Goal: Transaction & Acquisition: Download file/media

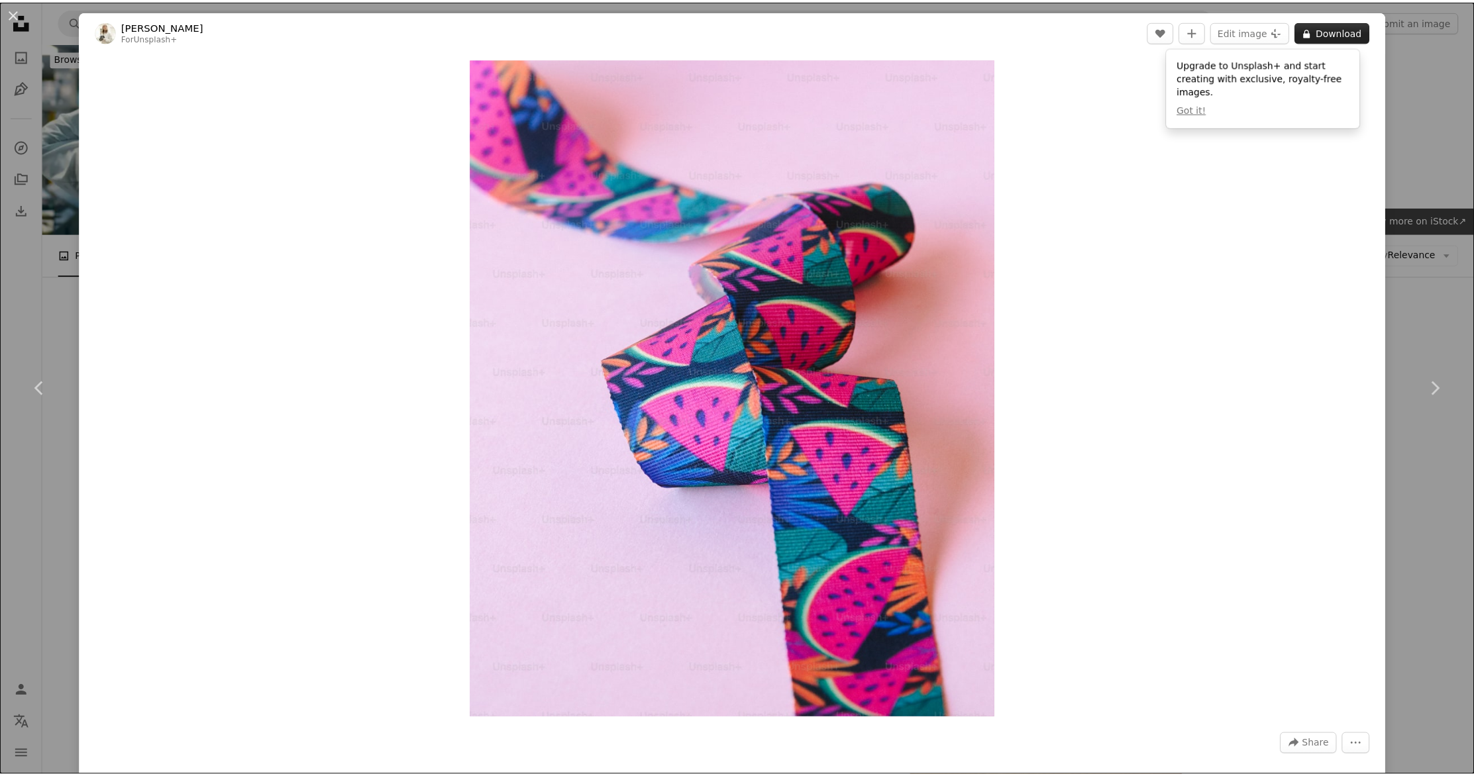
scroll to position [1827, 0]
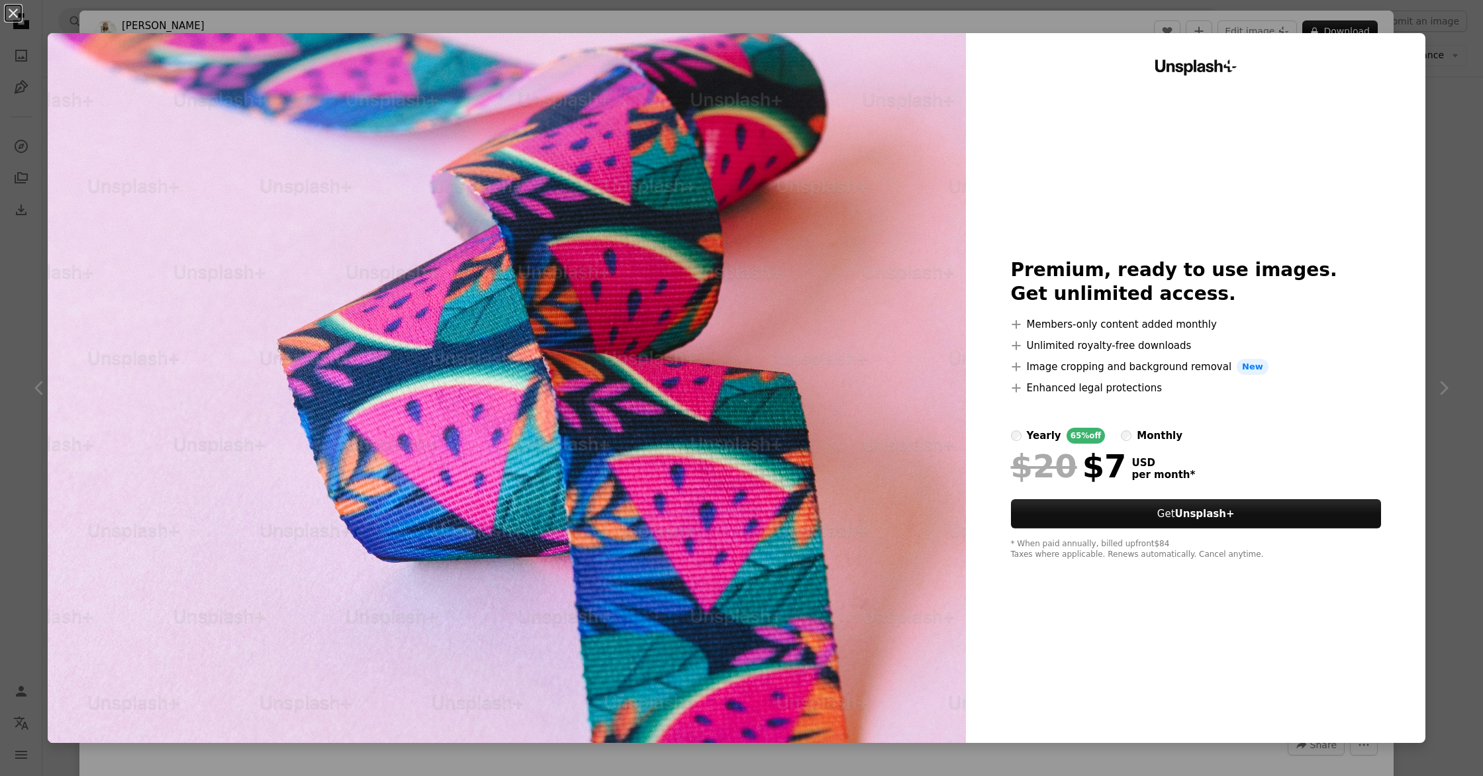
click at [1421, 53] on div "An X shape Unsplash+ Premium, ready to use images. Get unlimited access. A plus…" at bounding box center [741, 388] width 1483 height 776
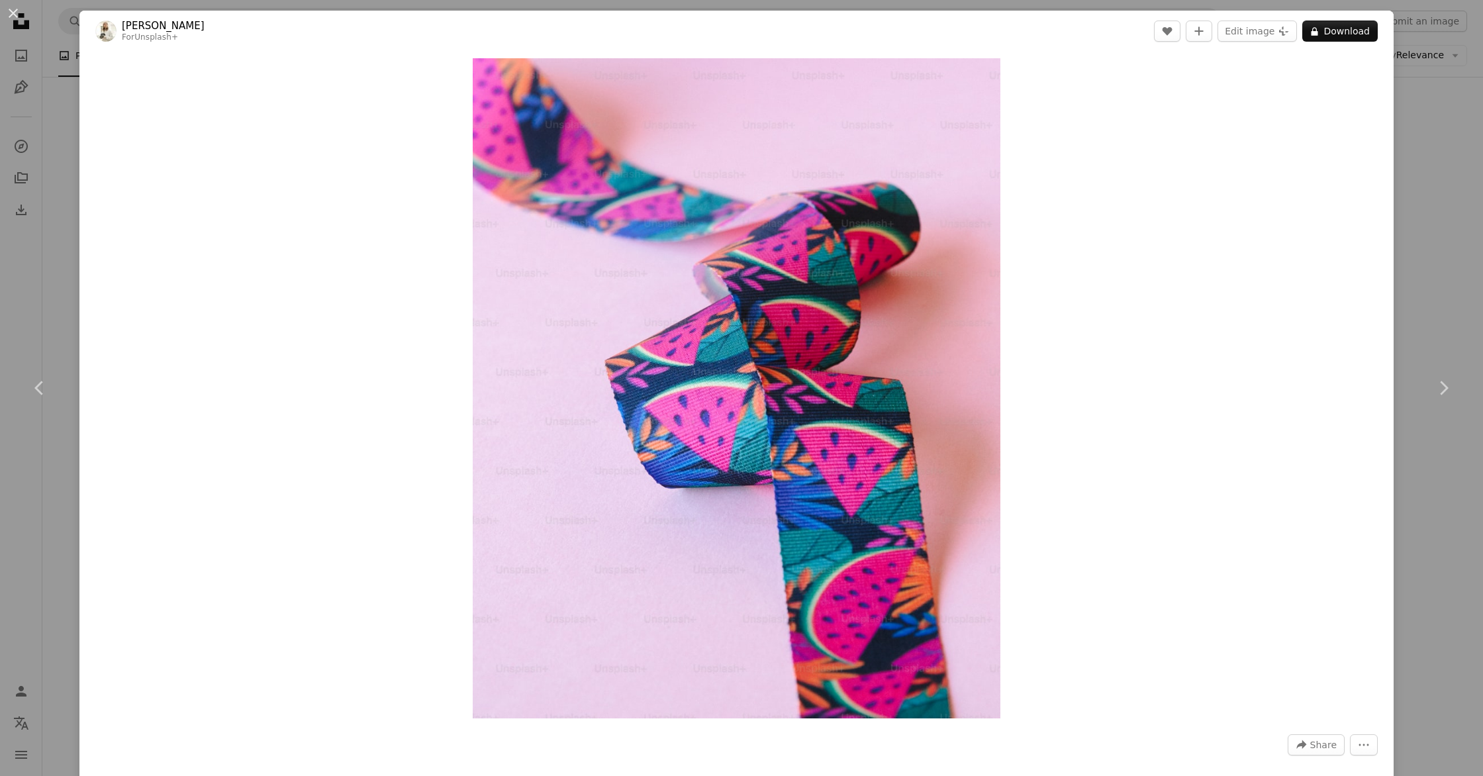
click at [12, 505] on div "An X shape Chevron left Chevron right [PERSON_NAME] For Unsplash+ A heart A plu…" at bounding box center [741, 388] width 1483 height 776
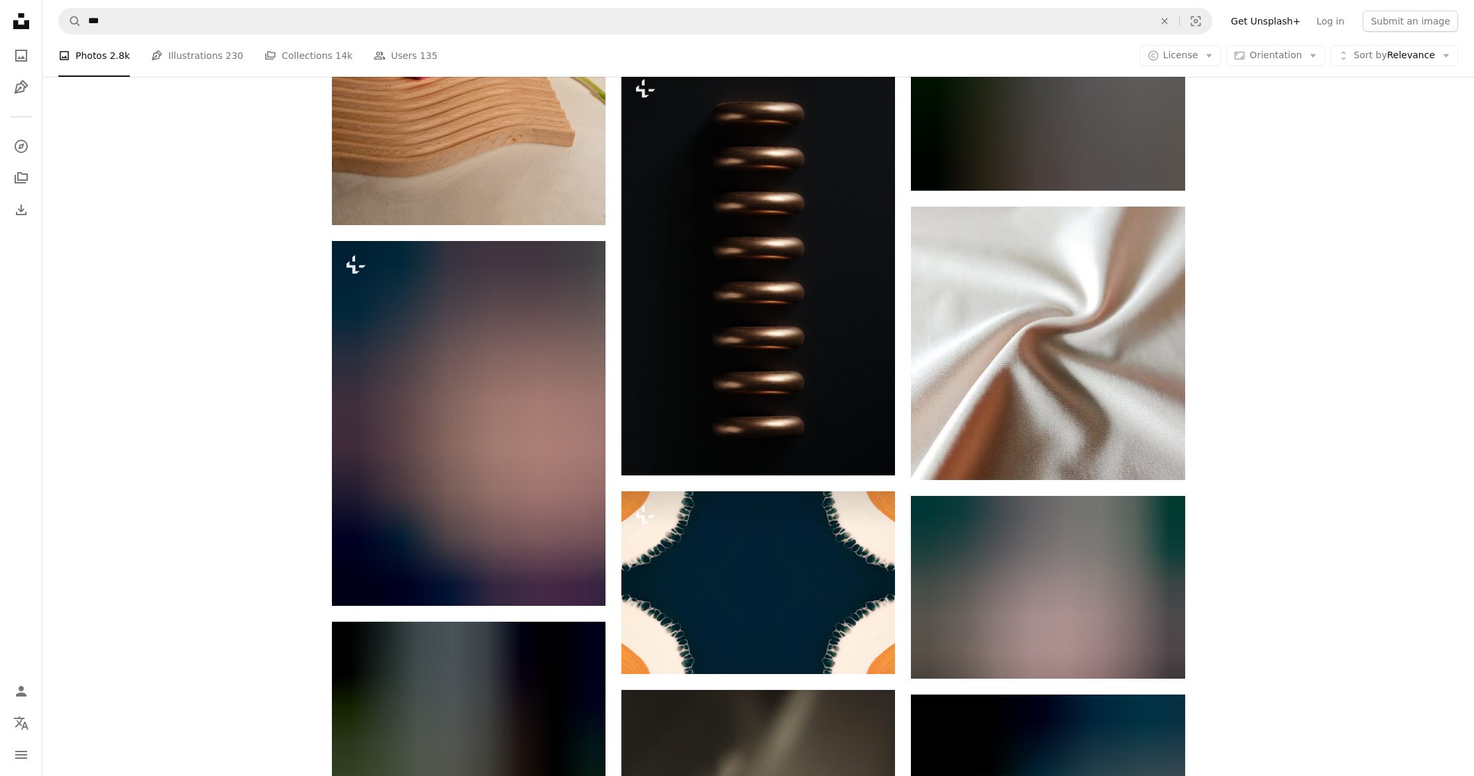
scroll to position [112620, 0]
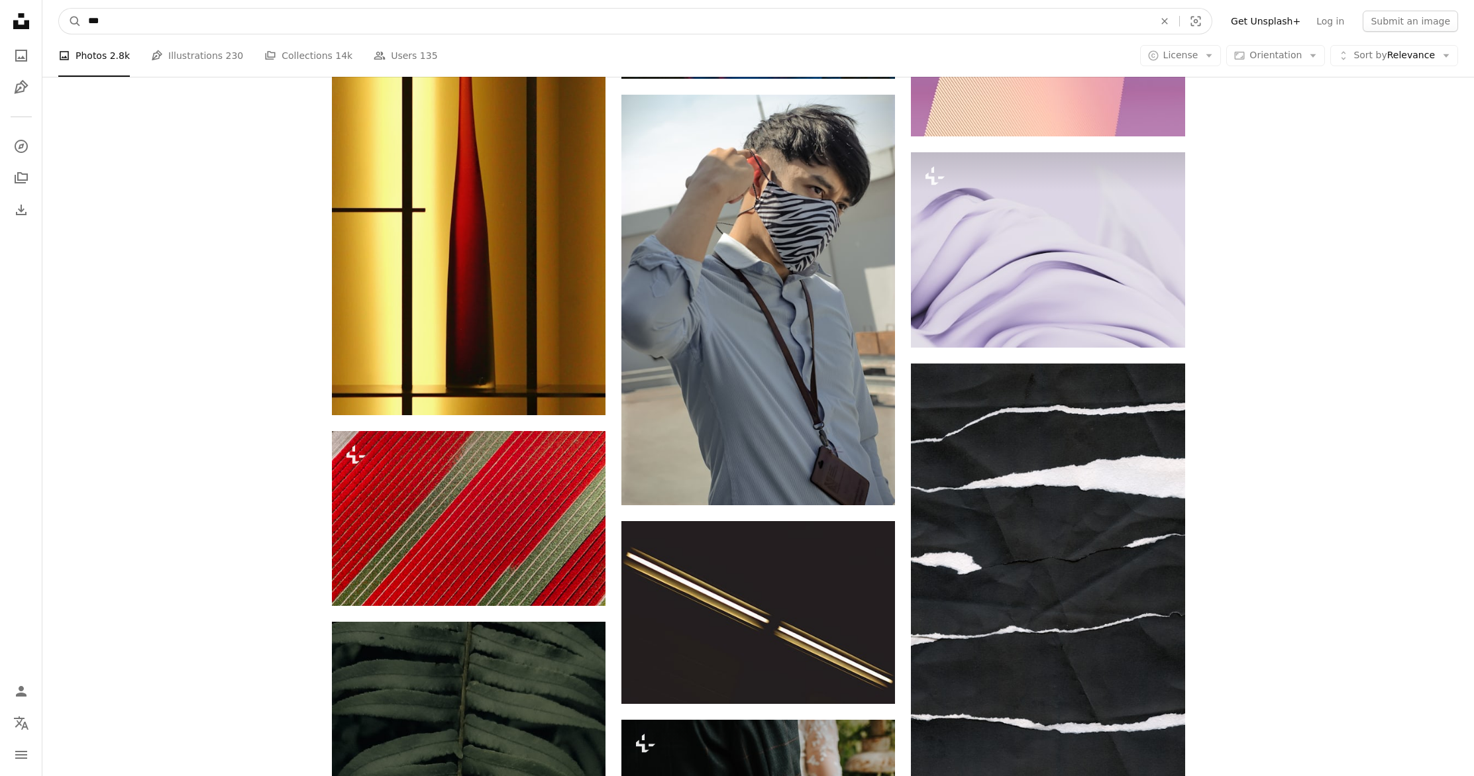
click at [152, 13] on input "***" at bounding box center [615, 21] width 1068 height 25
type input "*********"
click button "A magnifying glass" at bounding box center [70, 21] width 23 height 25
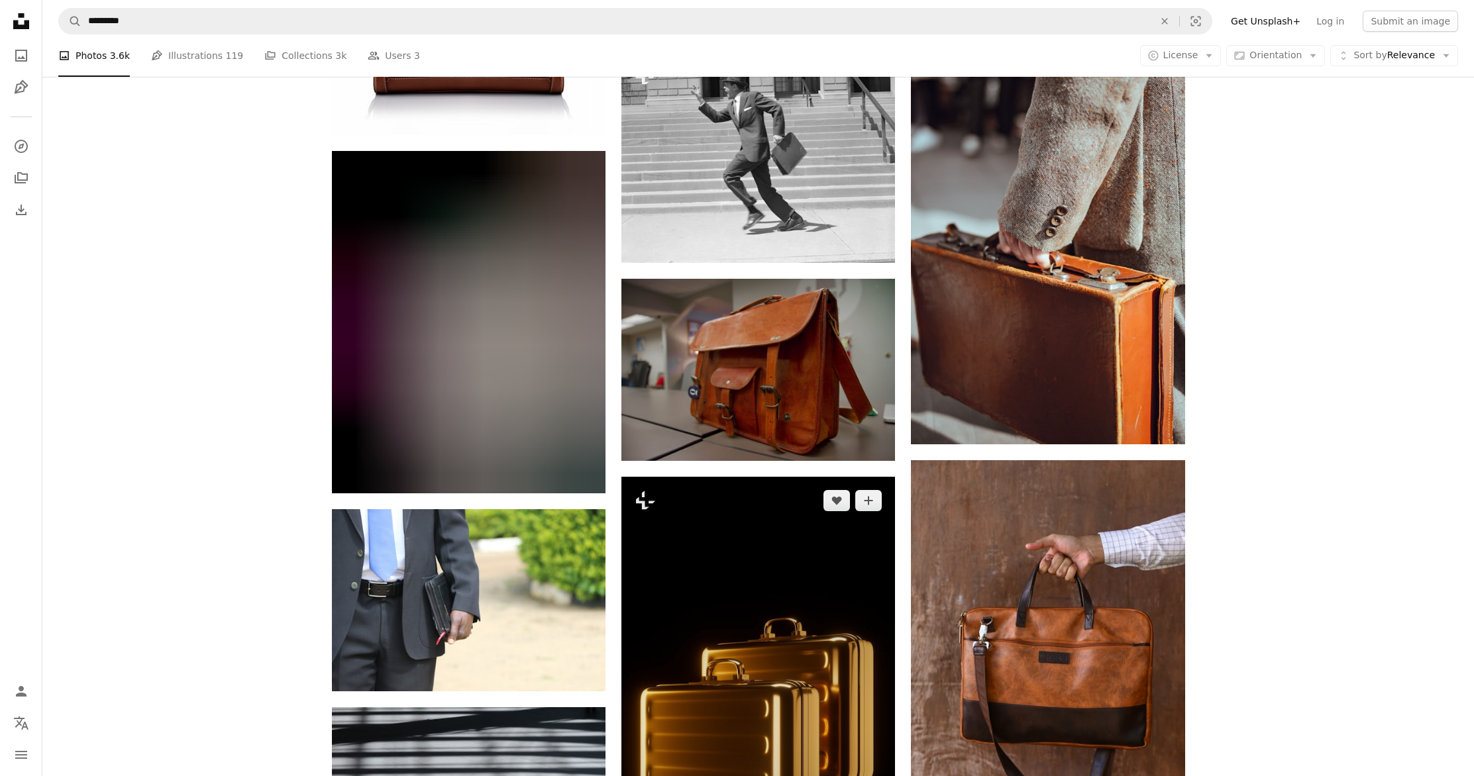
scroll to position [1535, 0]
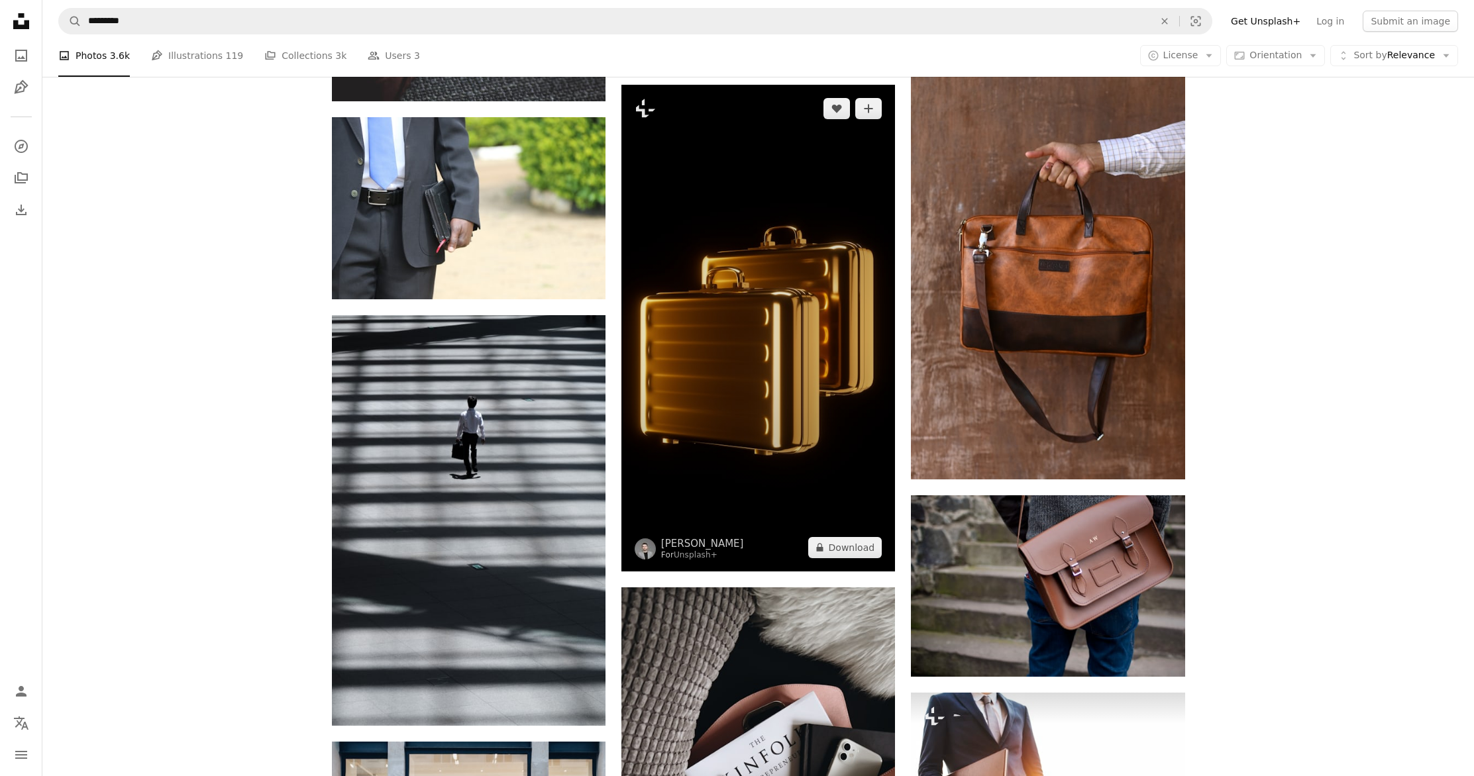
click at [754, 414] on img at bounding box center [758, 328] width 274 height 487
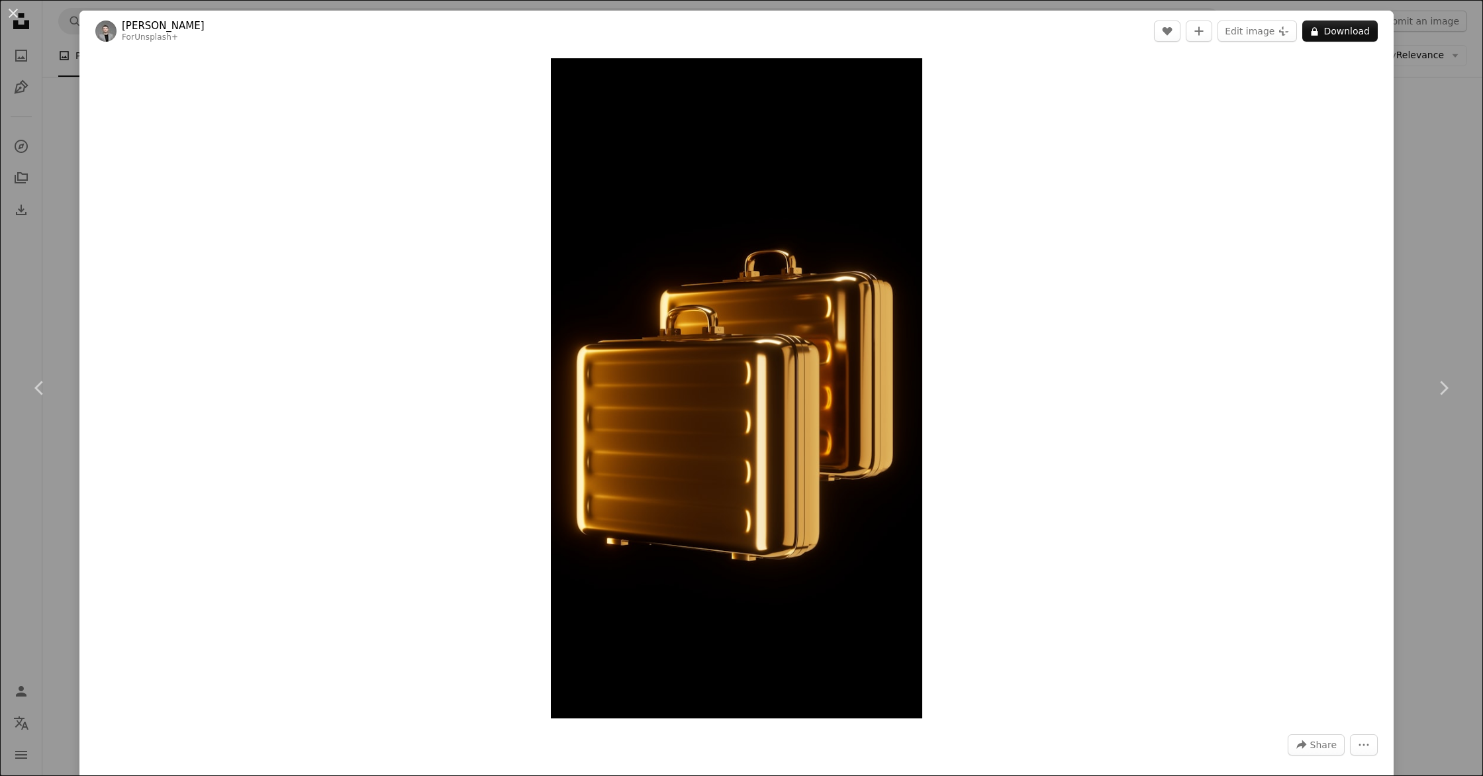
click at [1406, 268] on div "An X shape Chevron left Chevron right [PERSON_NAME] For Unsplash+ A heart A plu…" at bounding box center [741, 388] width 1483 height 776
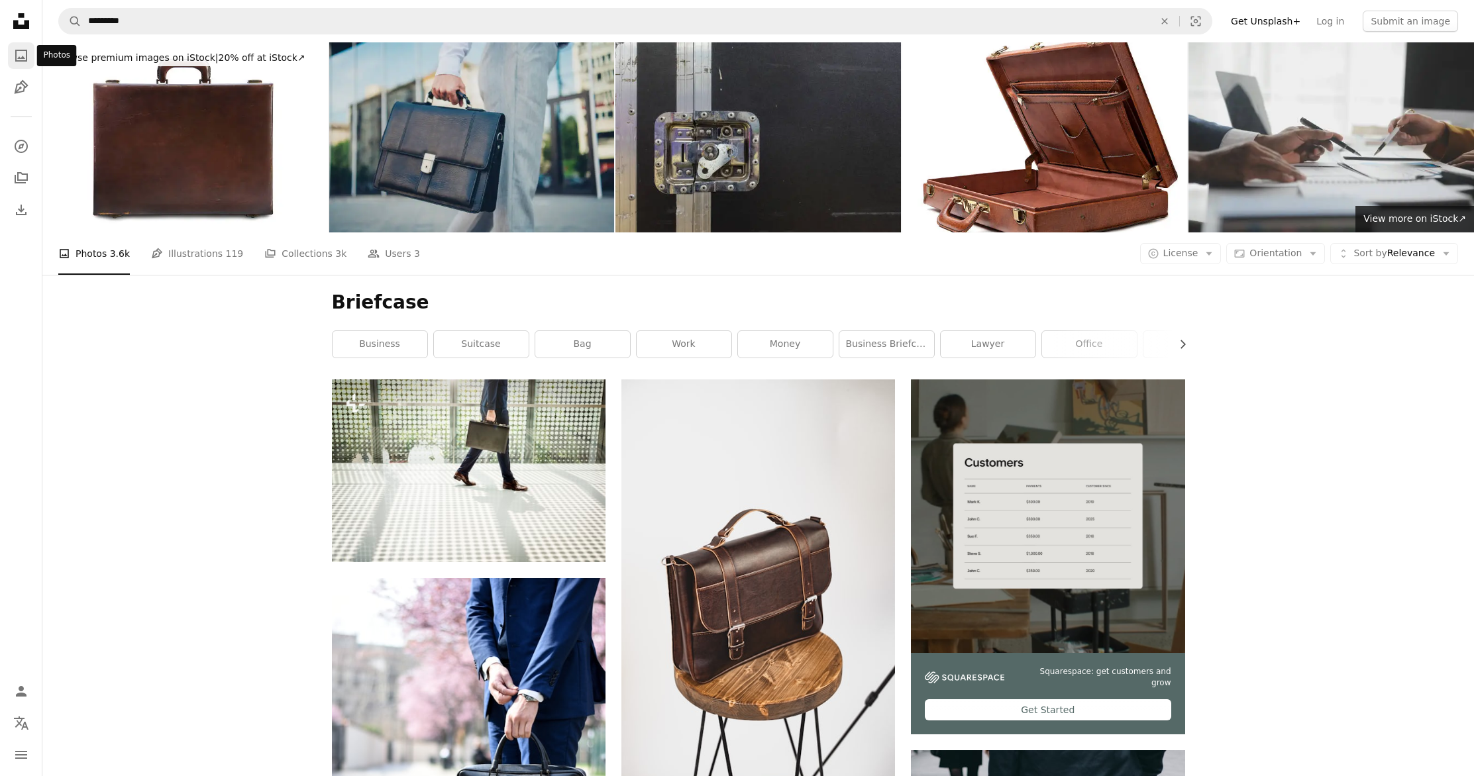
click at [20, 55] on icon "A photo" at bounding box center [21, 56] width 16 height 16
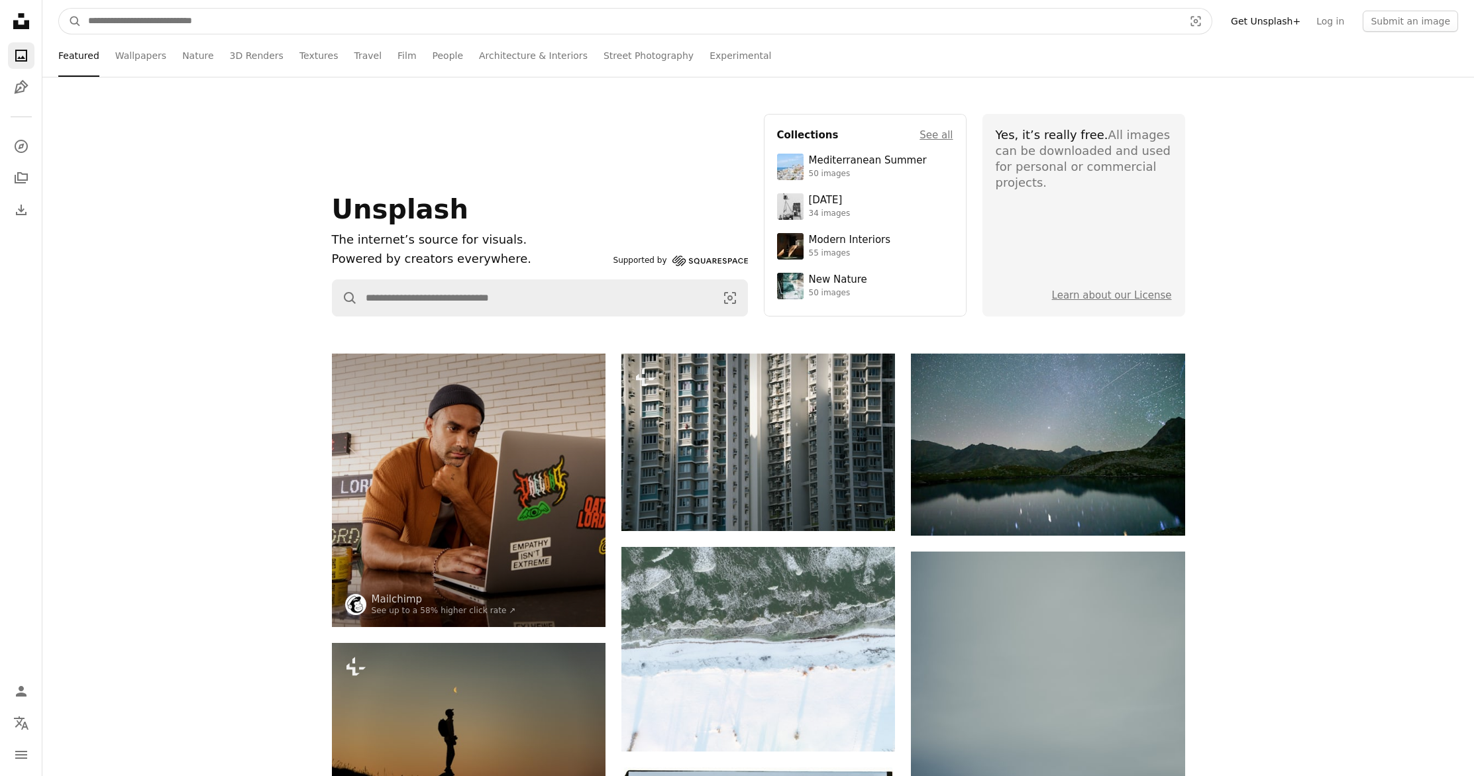
click at [248, 21] on input "Find visuals sitewide" at bounding box center [630, 21] width 1098 height 25
type input "*********"
click at [59, 9] on button "A magnifying glass" at bounding box center [70, 21] width 23 height 25
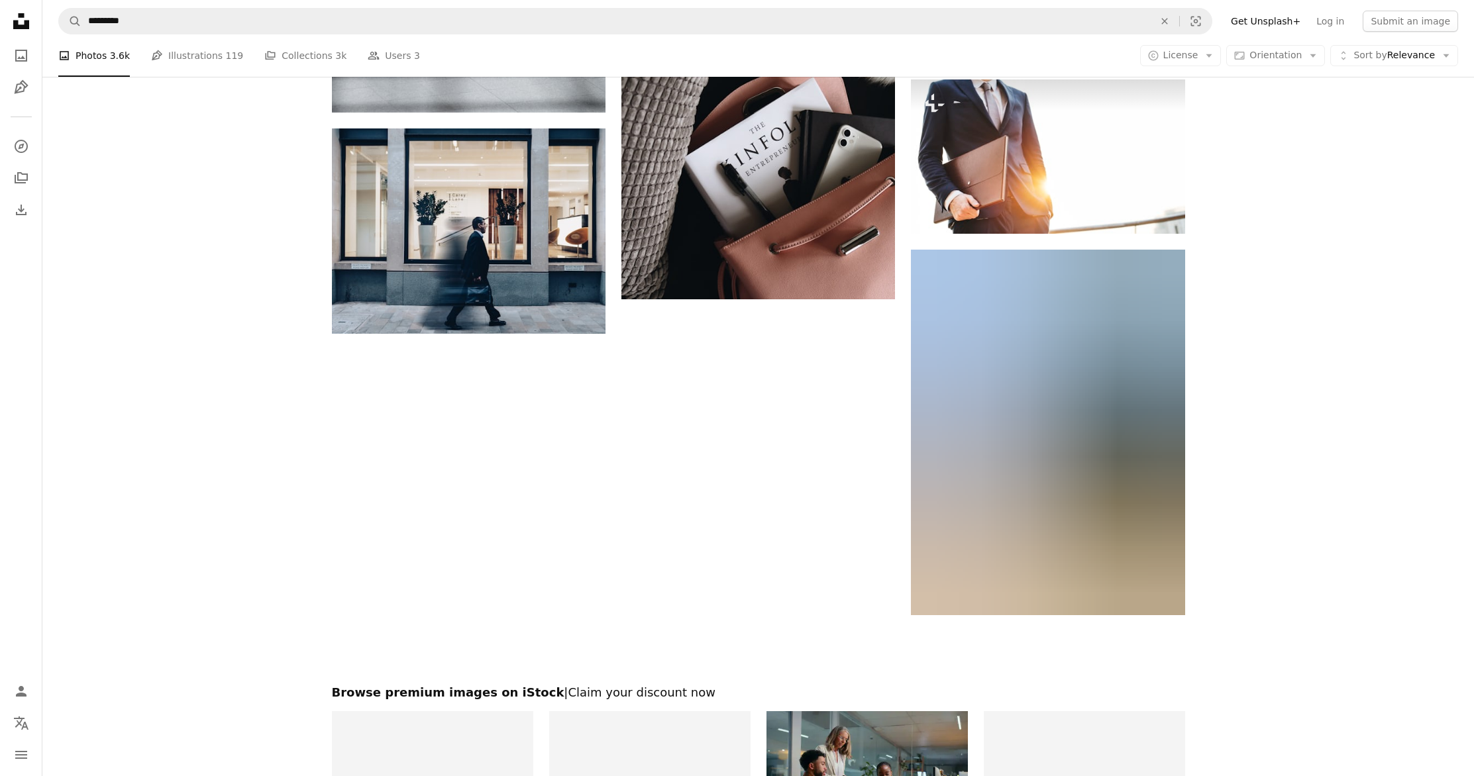
scroll to position [2616, 0]
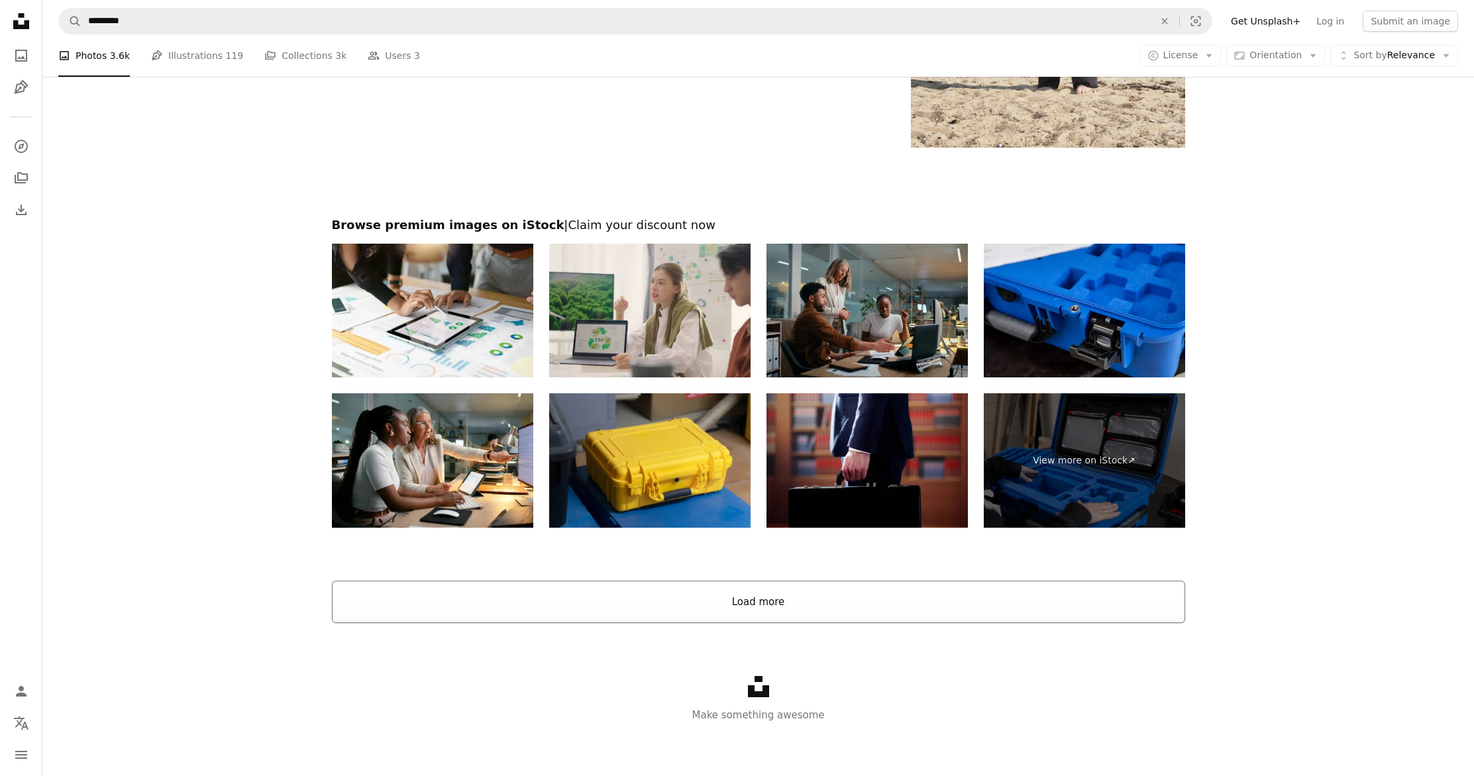
click at [713, 599] on button "Load more" at bounding box center [758, 602] width 853 height 42
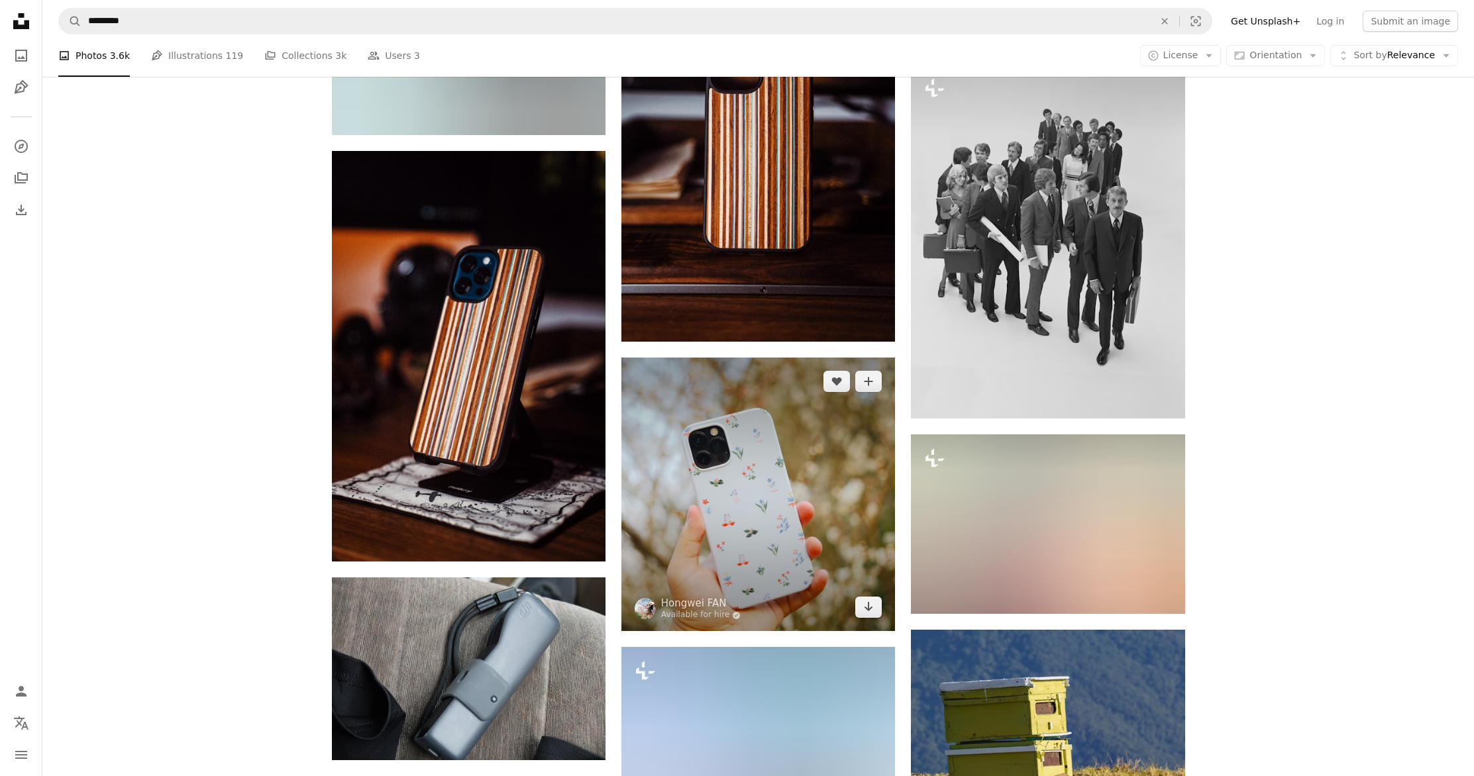
scroll to position [3448, 0]
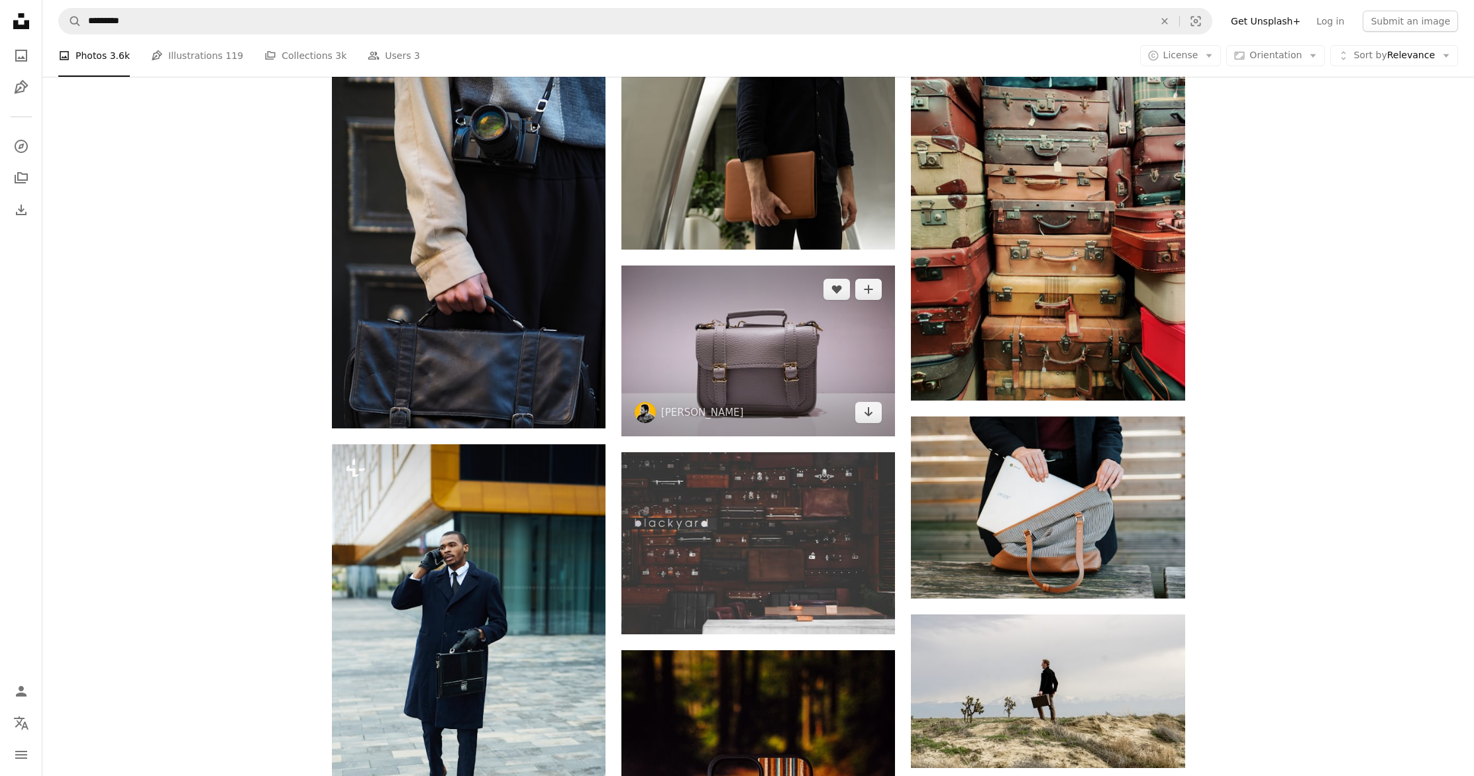
click at [750, 367] on img at bounding box center [758, 351] width 274 height 171
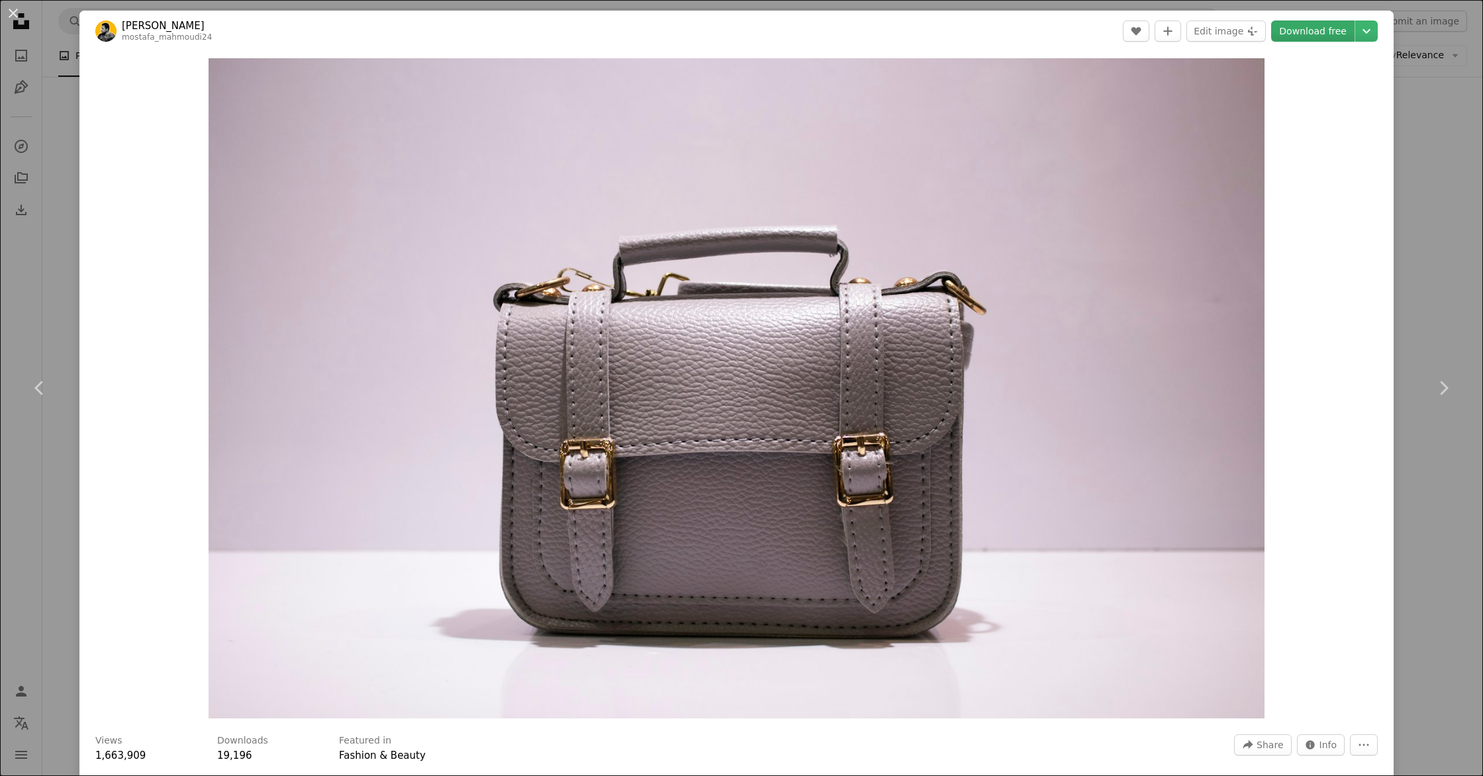
click at [1307, 25] on link "Download free" at bounding box center [1313, 31] width 83 height 21
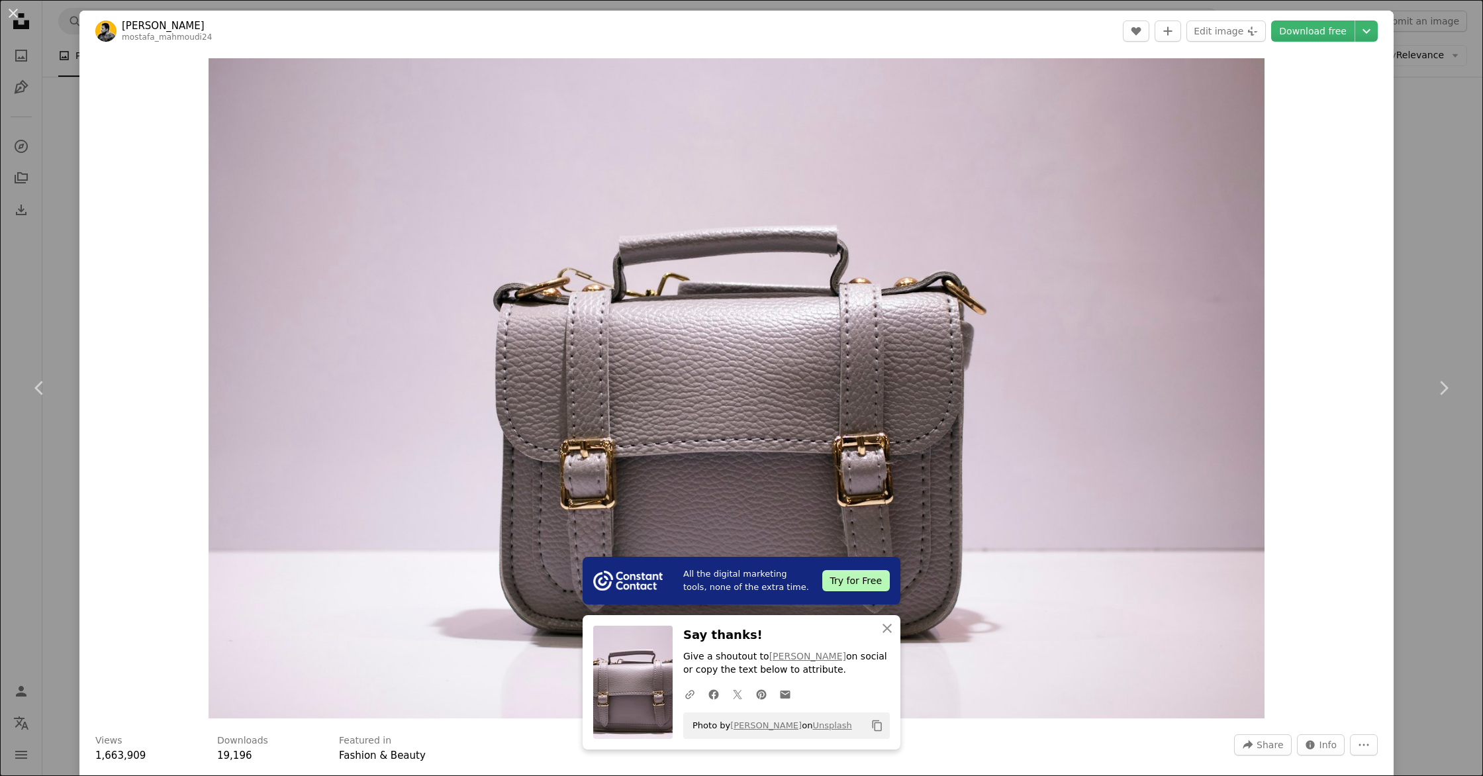
click at [1429, 287] on div "An X shape Chevron left Chevron right All the digital marketing tools, none of …" at bounding box center [741, 388] width 1483 height 776
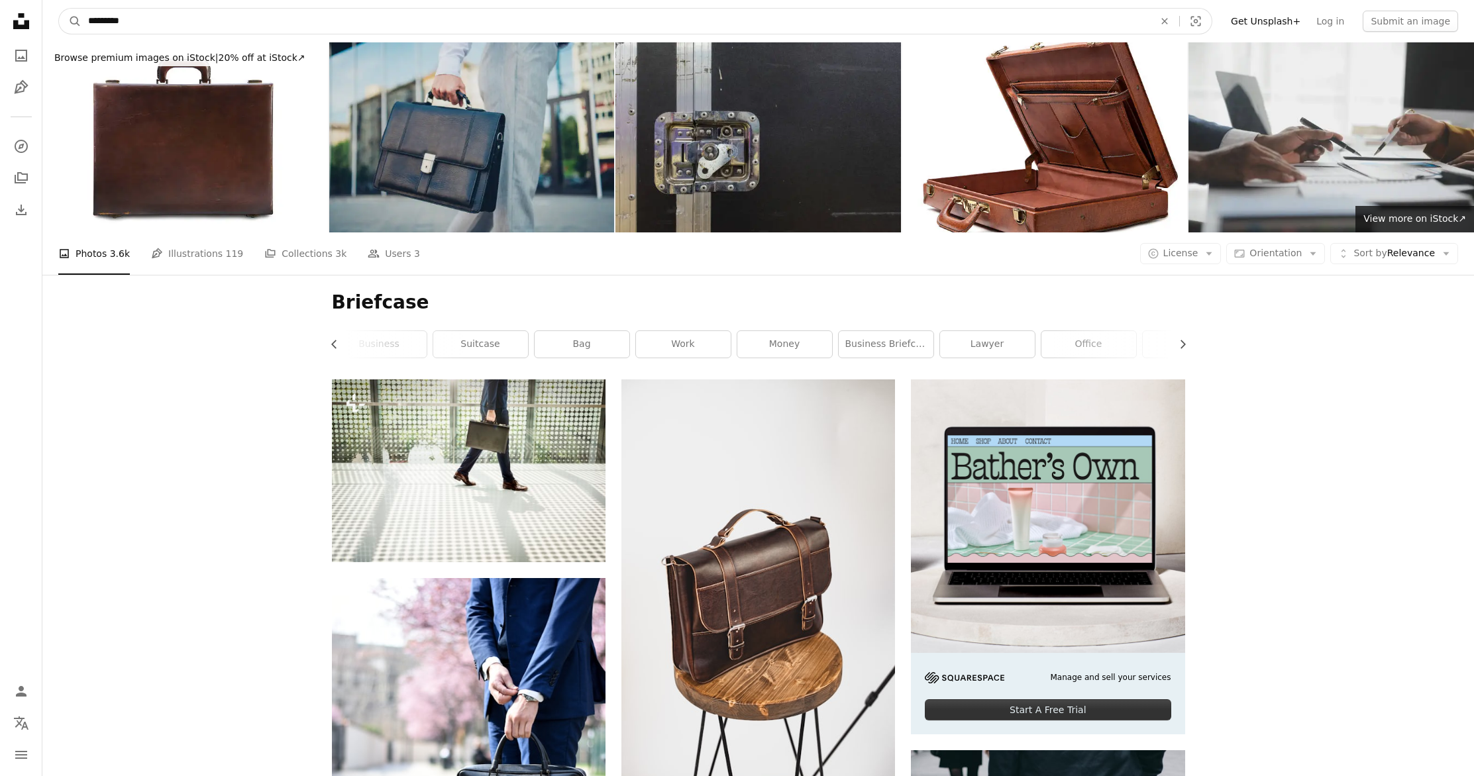
click at [117, 23] on input "*********" at bounding box center [615, 21] width 1068 height 25
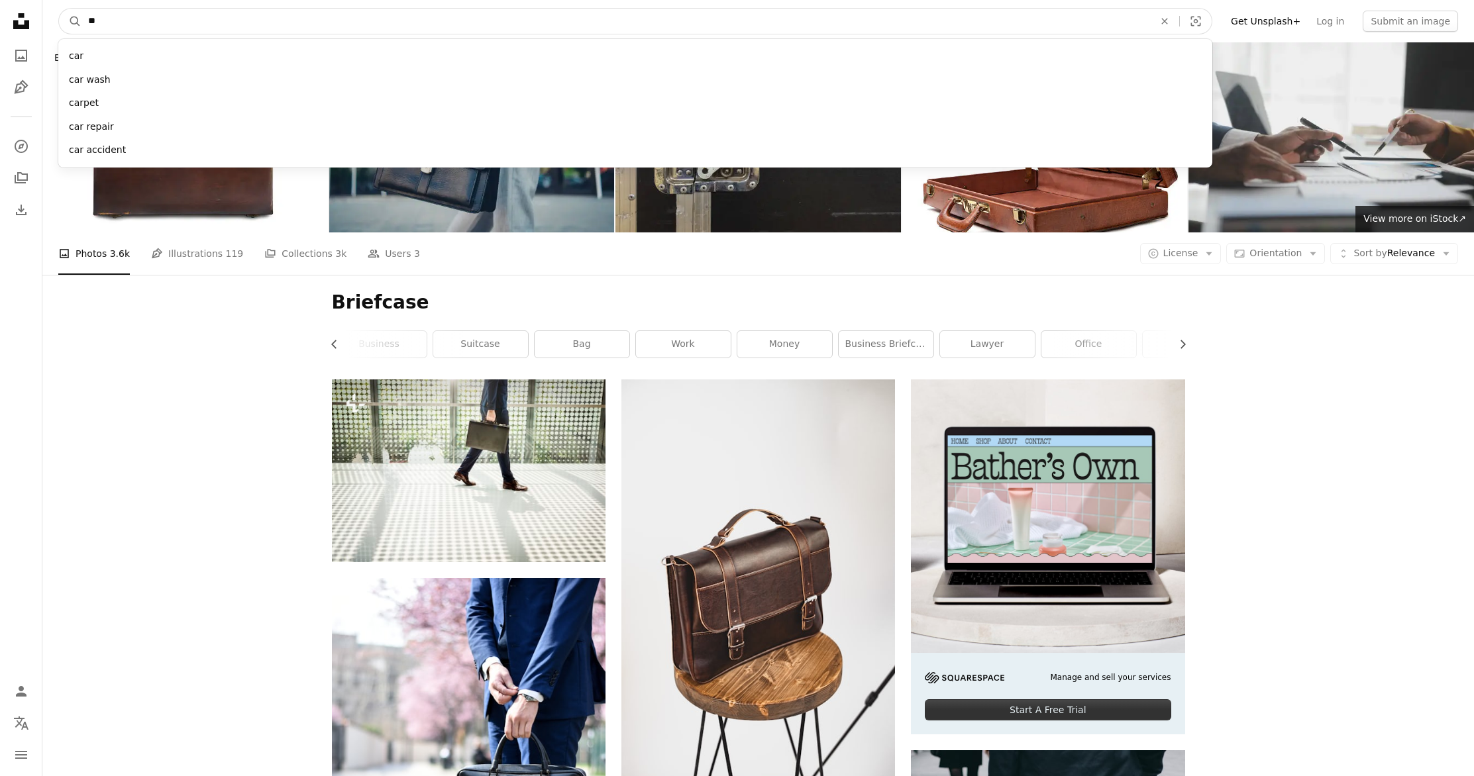
type input "*"
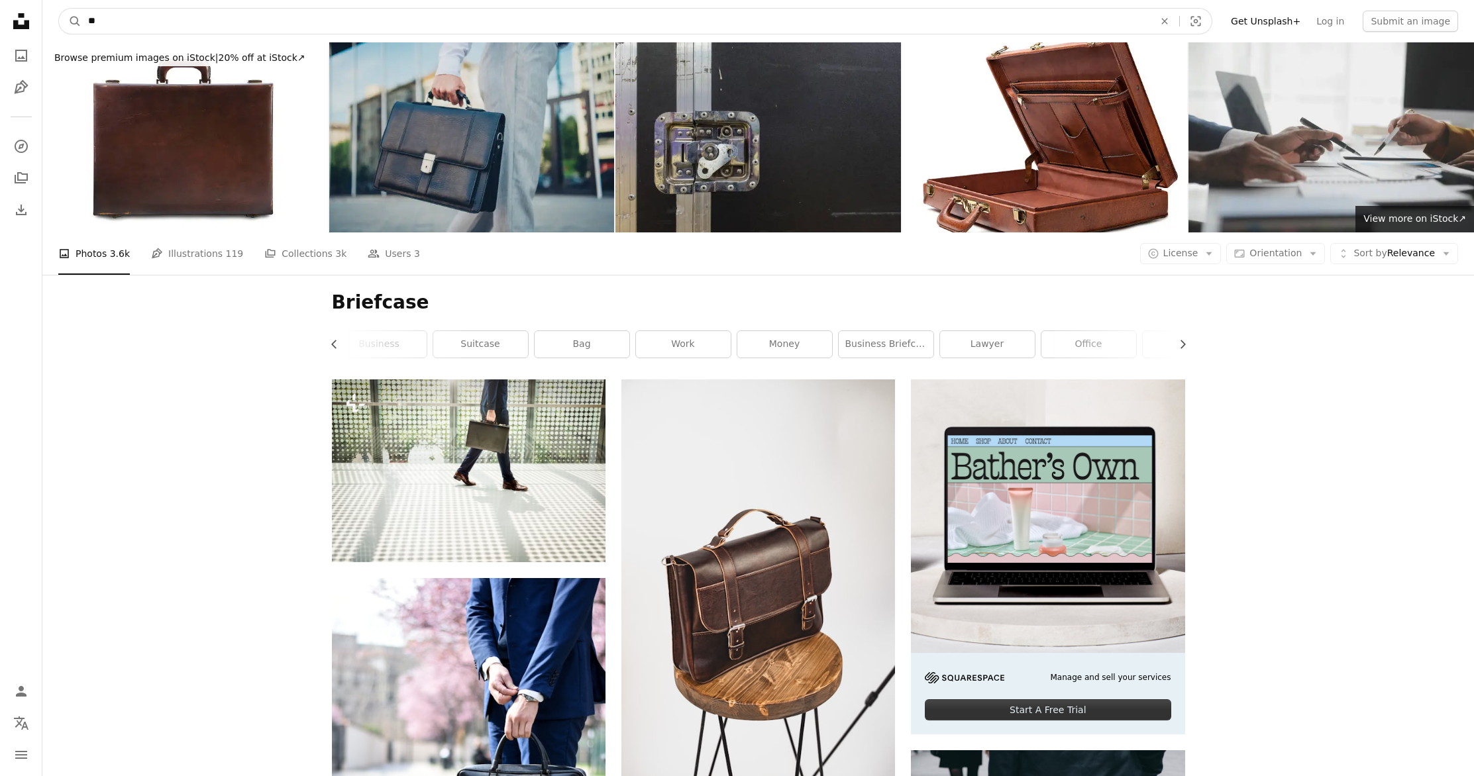
type input "*"
type input "*******"
click button "A magnifying glass" at bounding box center [70, 21] width 23 height 25
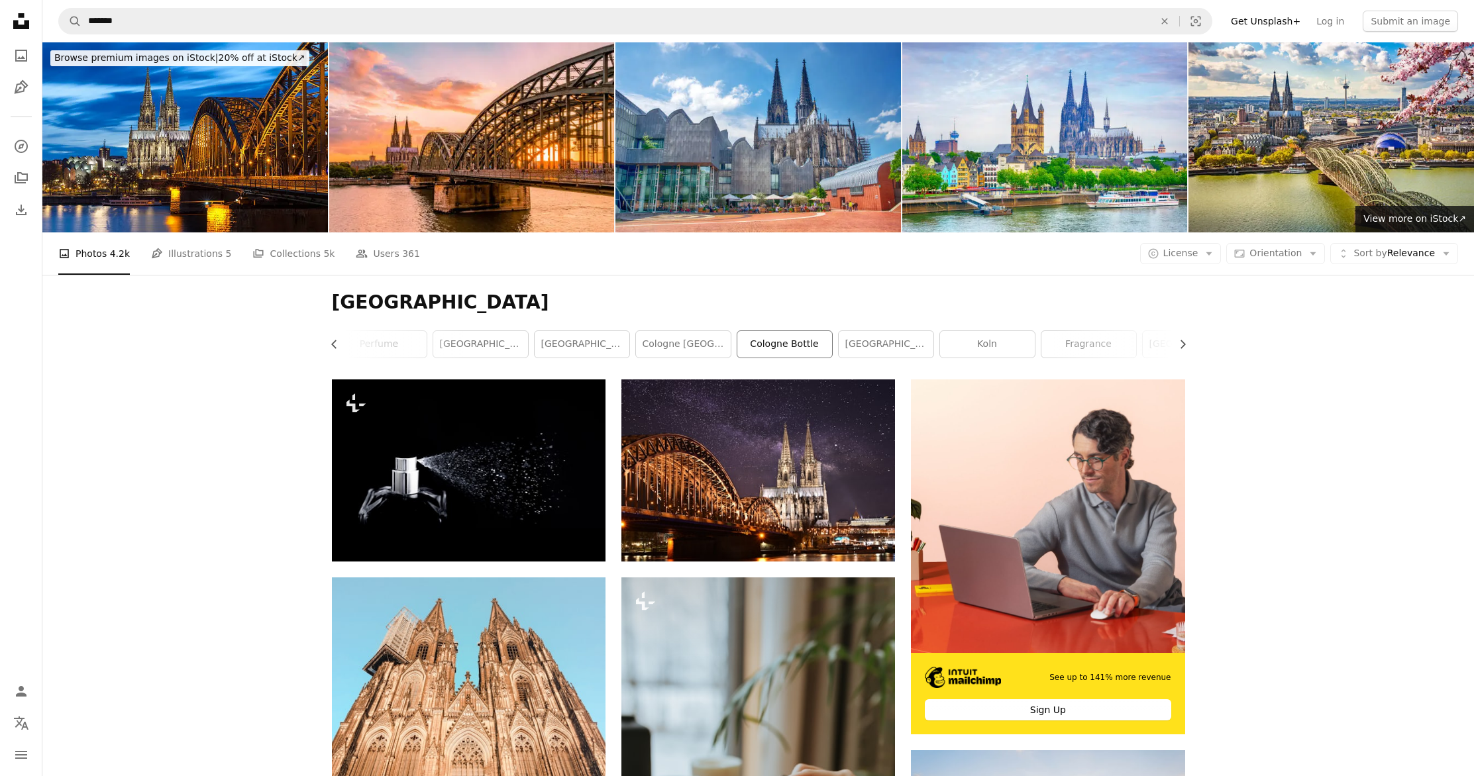
click at [788, 344] on link "cologne bottle" at bounding box center [784, 344] width 95 height 26
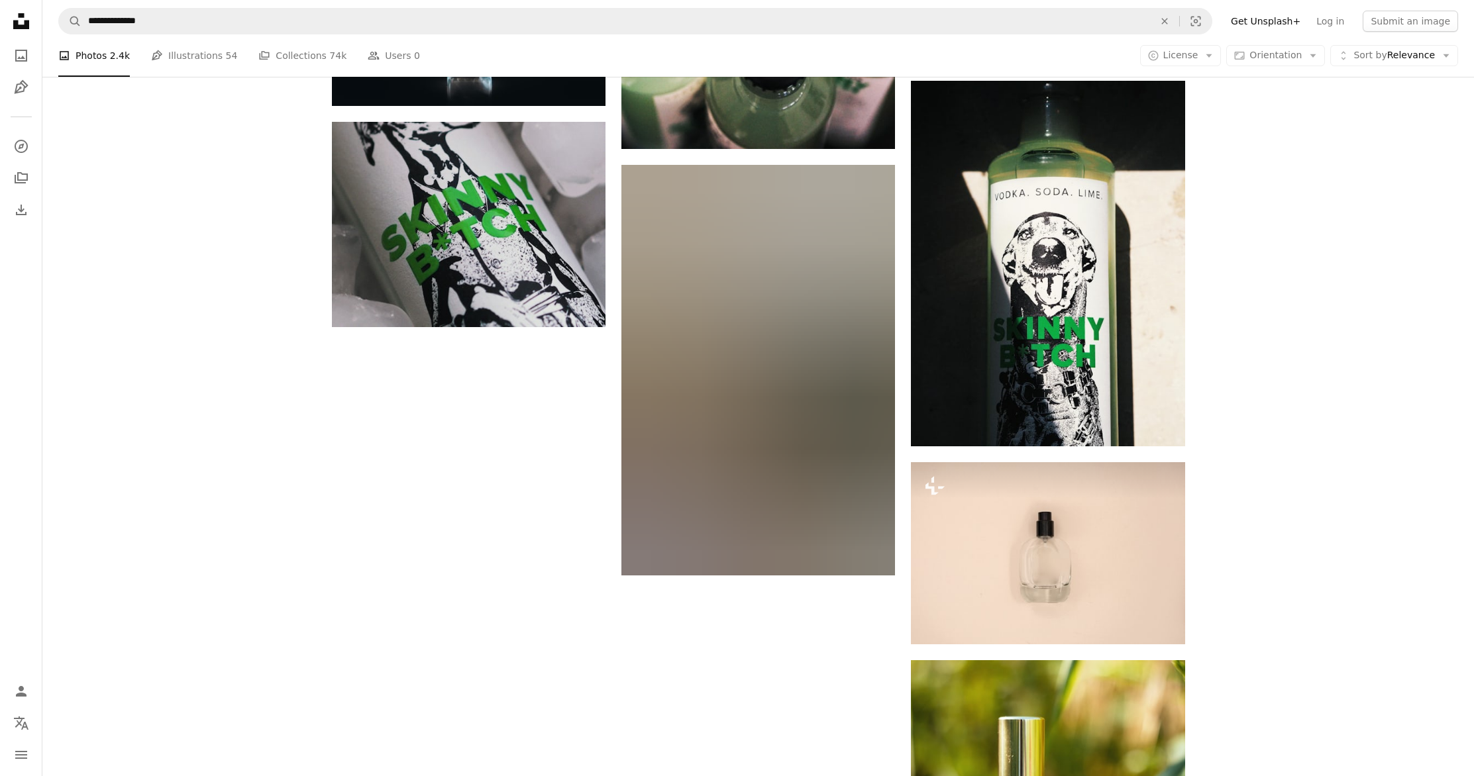
scroll to position [2572, 0]
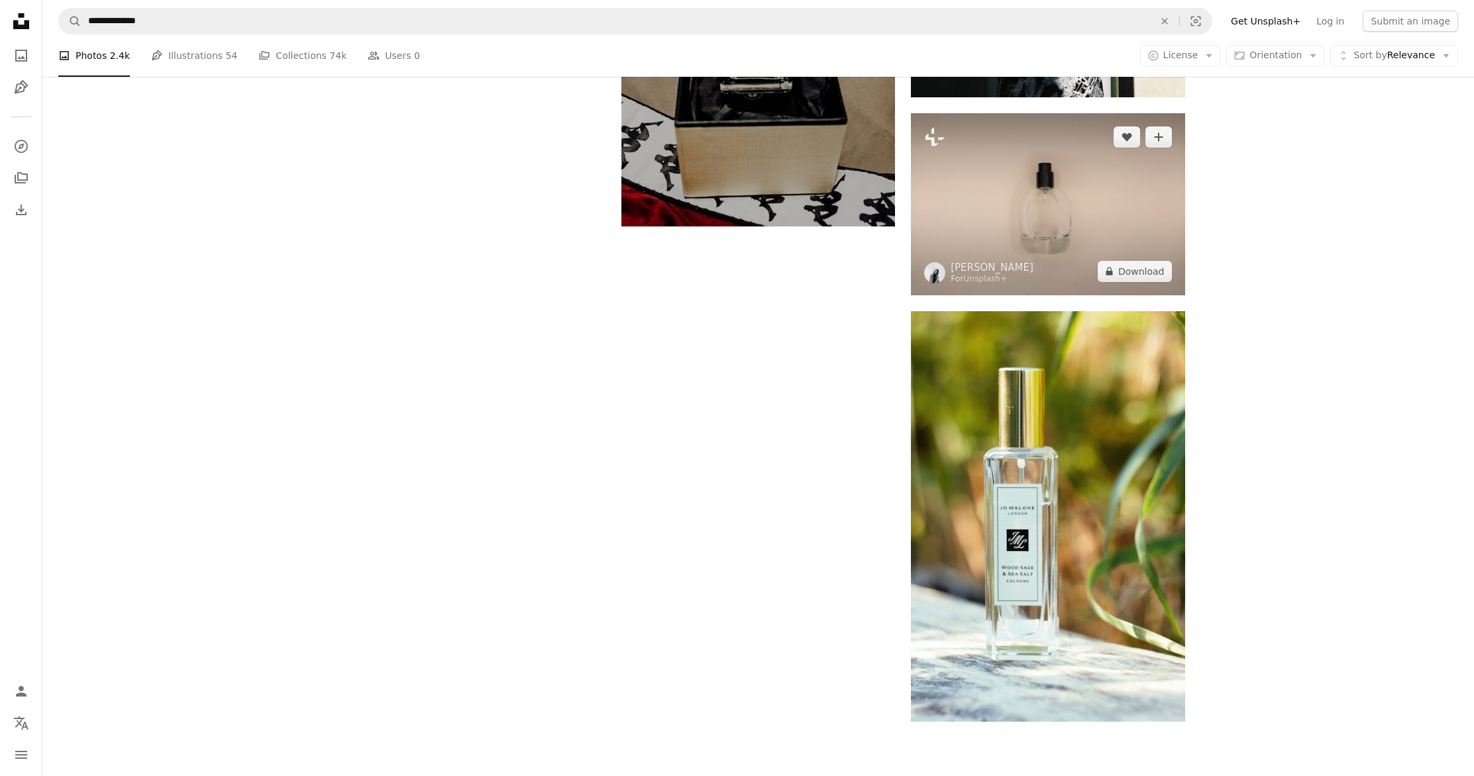
click at [1005, 214] on img at bounding box center [1048, 204] width 274 height 182
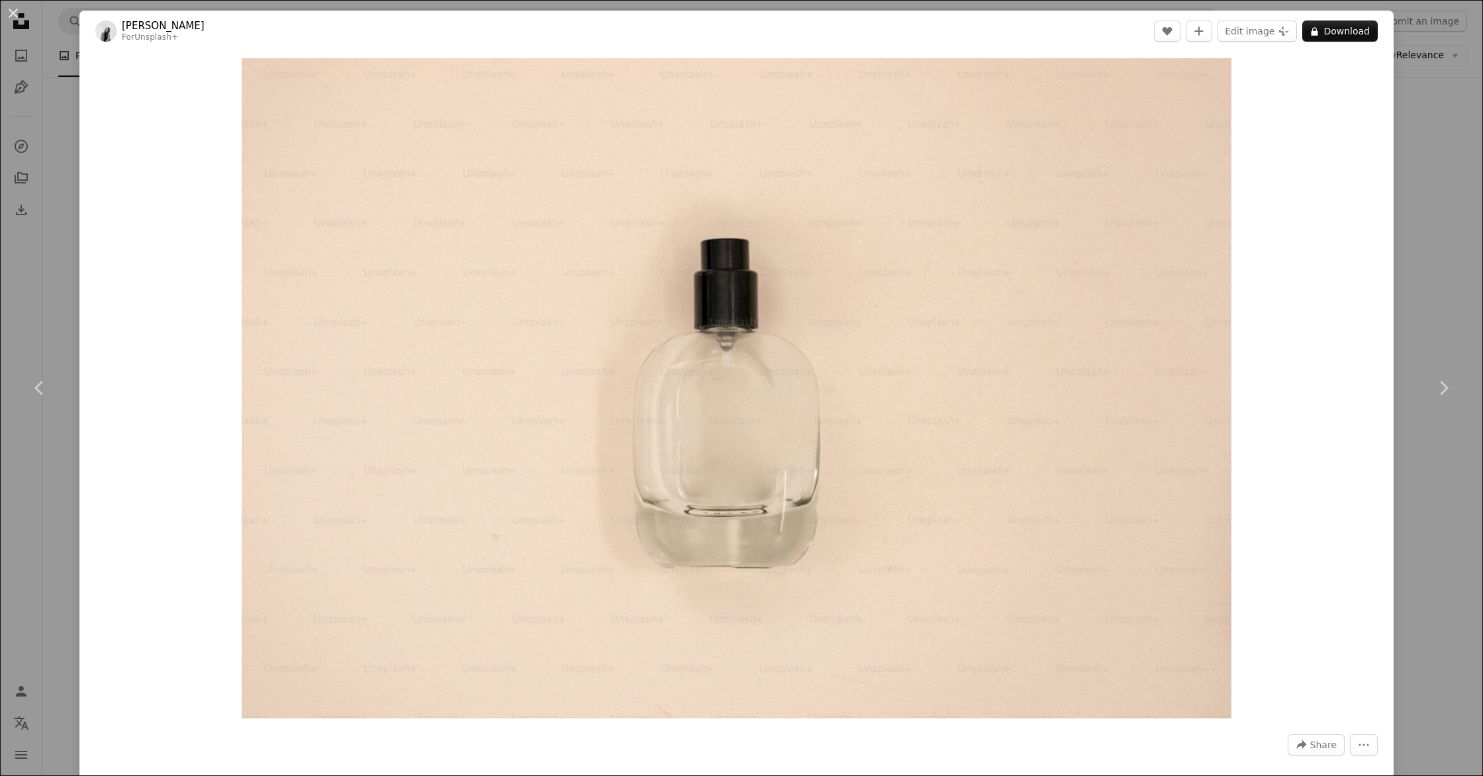
click at [1430, 150] on div "An X shape Chevron left Chevron right [PERSON_NAME] For Unsplash+ A heart A plu…" at bounding box center [741, 388] width 1483 height 776
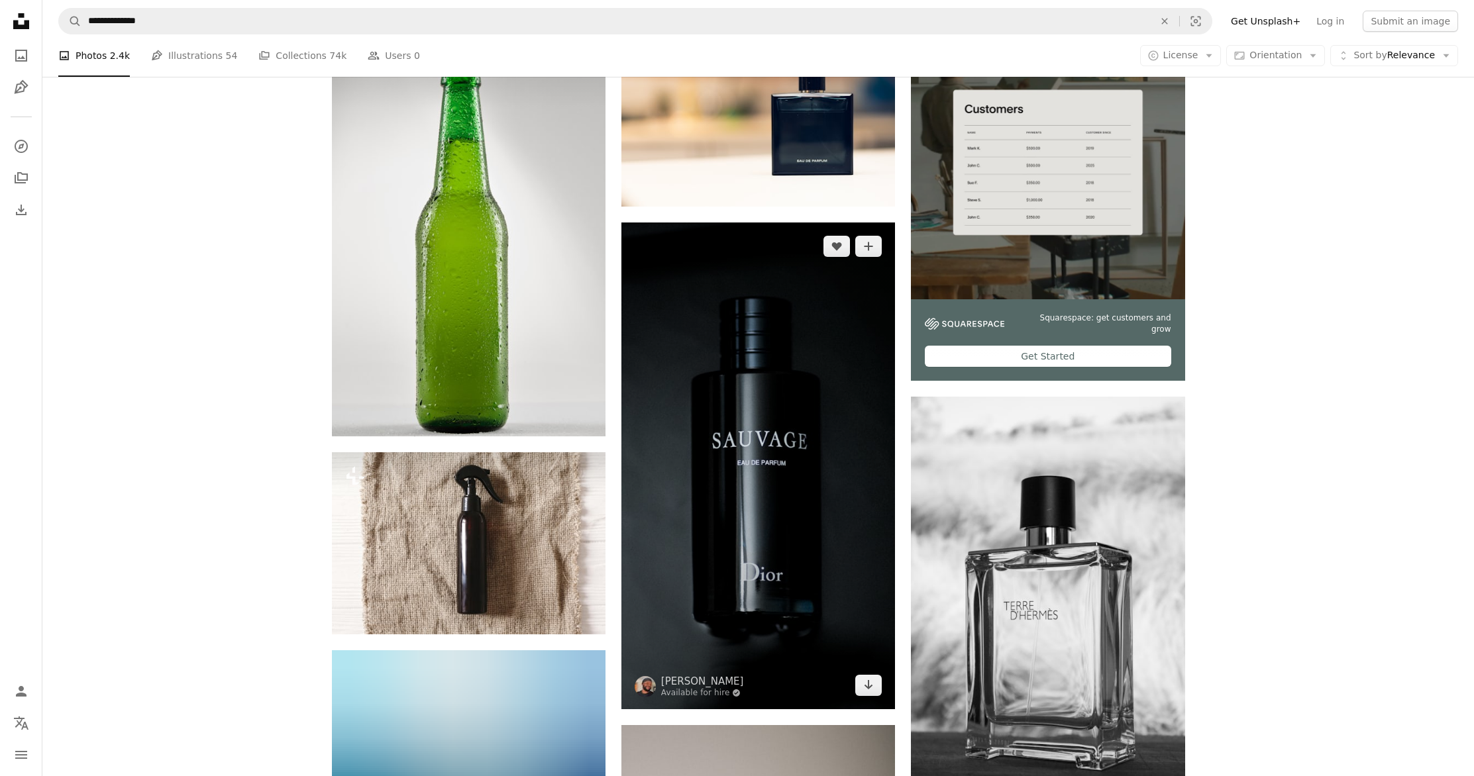
scroll to position [163, 0]
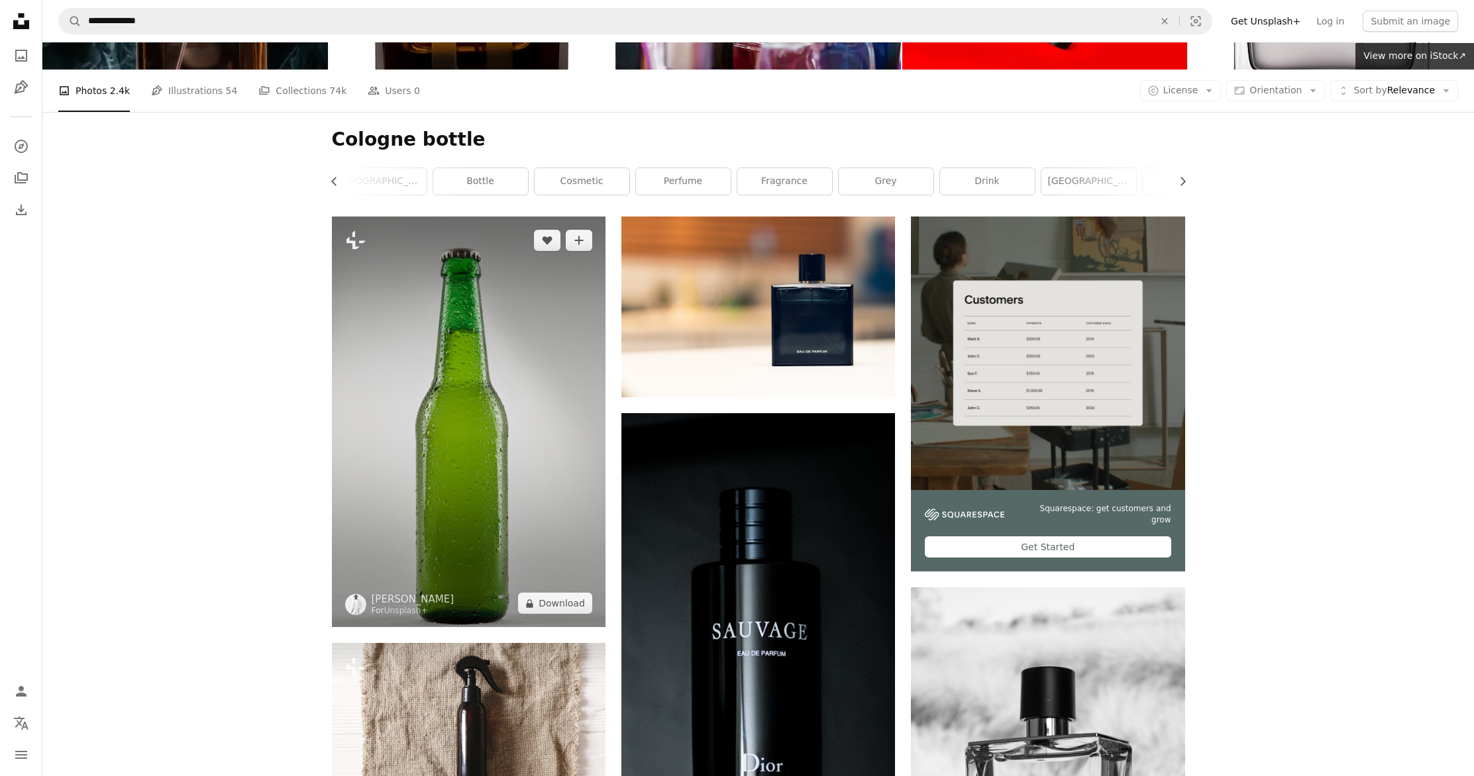
click at [485, 355] on img at bounding box center [469, 422] width 274 height 411
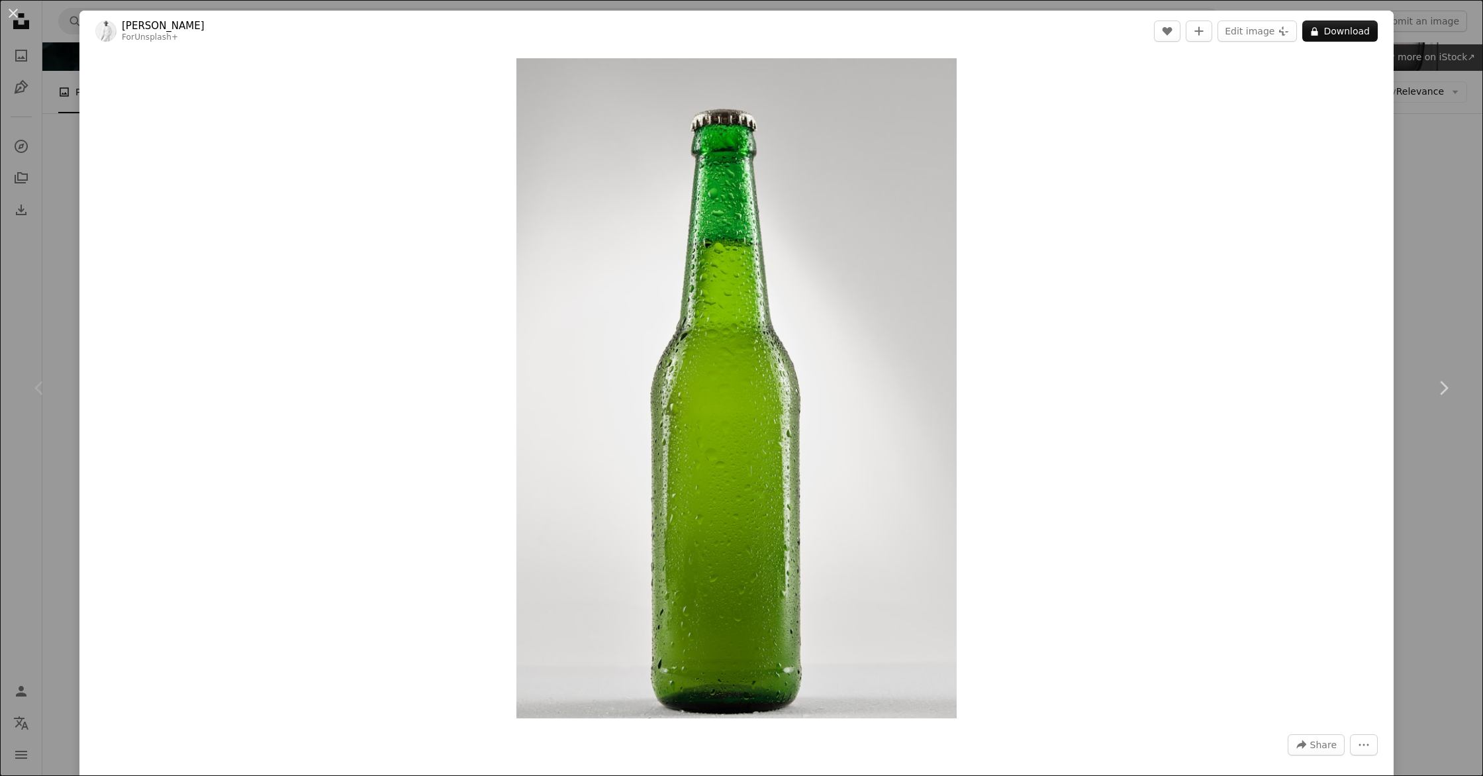
click at [1436, 152] on div "An X shape Chevron left Chevron right [PERSON_NAME] For Unsplash+ A heart A plu…" at bounding box center [741, 388] width 1483 height 776
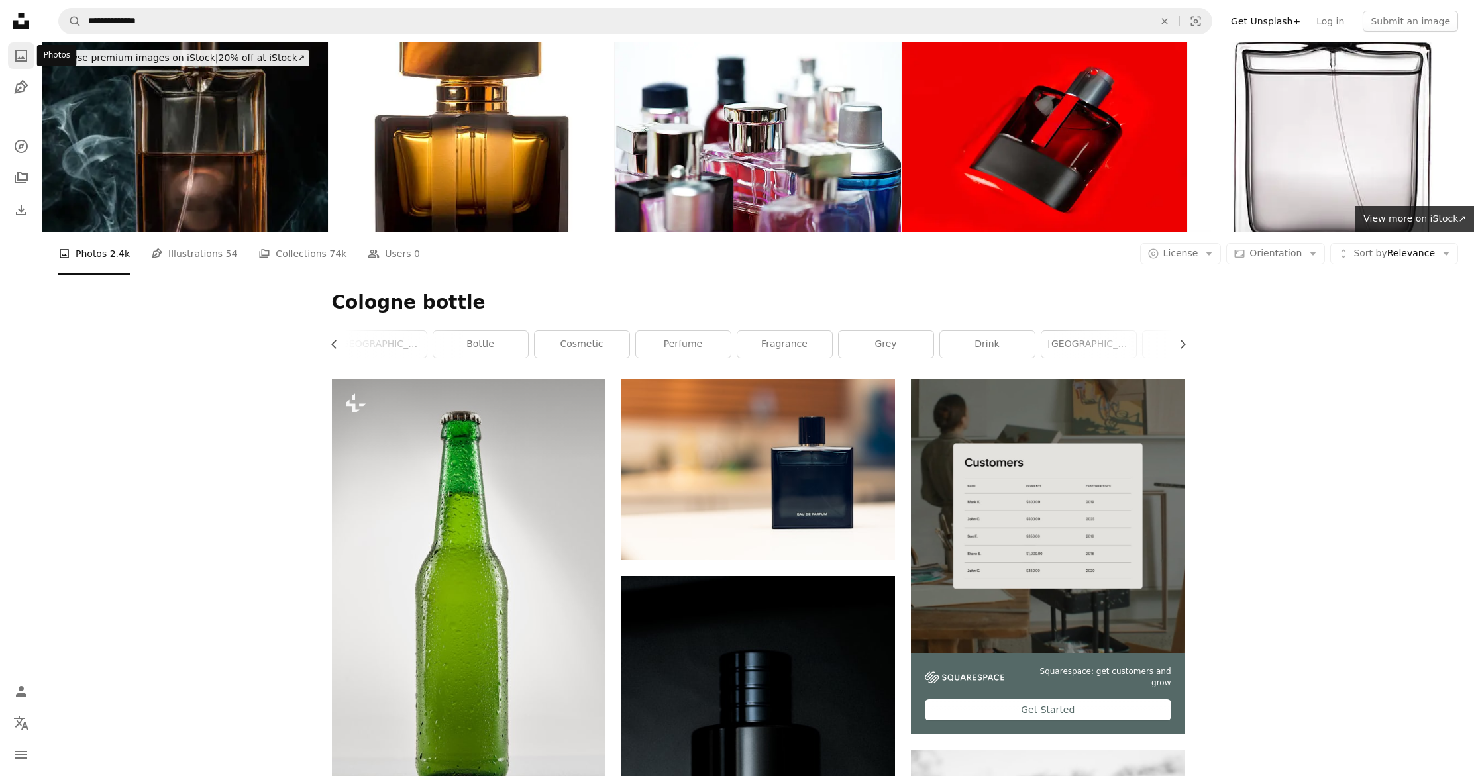
click at [17, 50] on icon "Photos" at bounding box center [21, 56] width 12 height 12
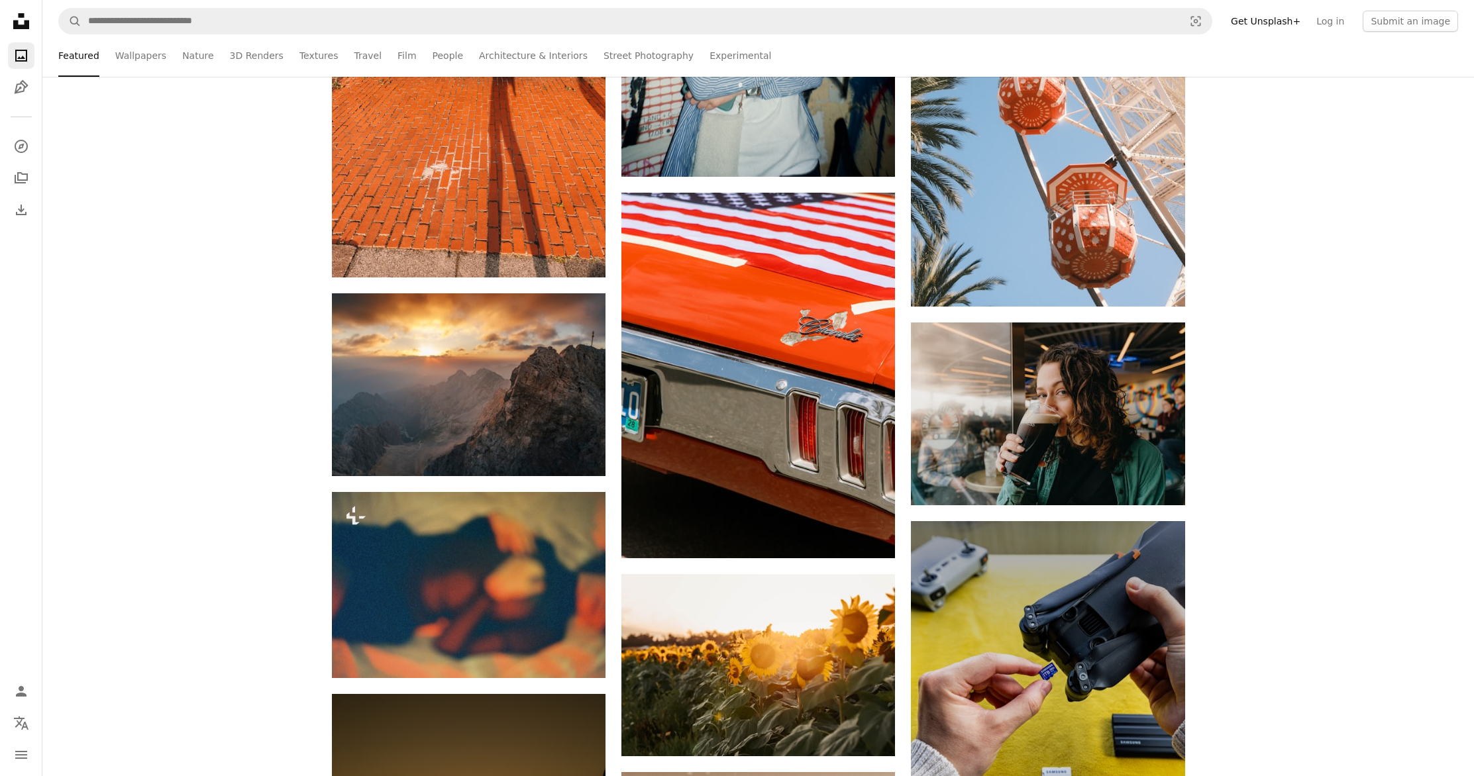
scroll to position [25995, 0]
